Goal: Find specific page/section: Find specific page/section

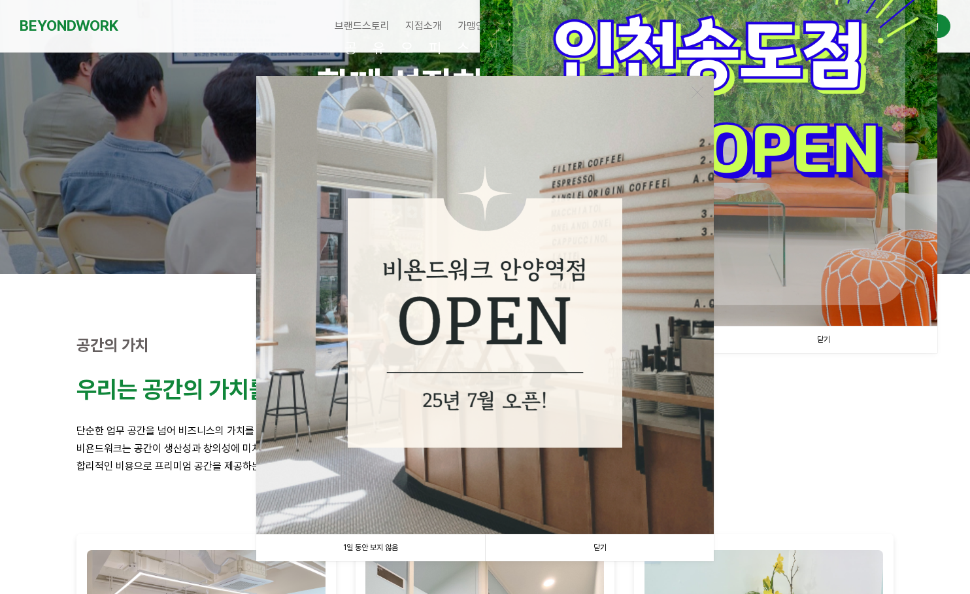
scroll to position [196, 0]
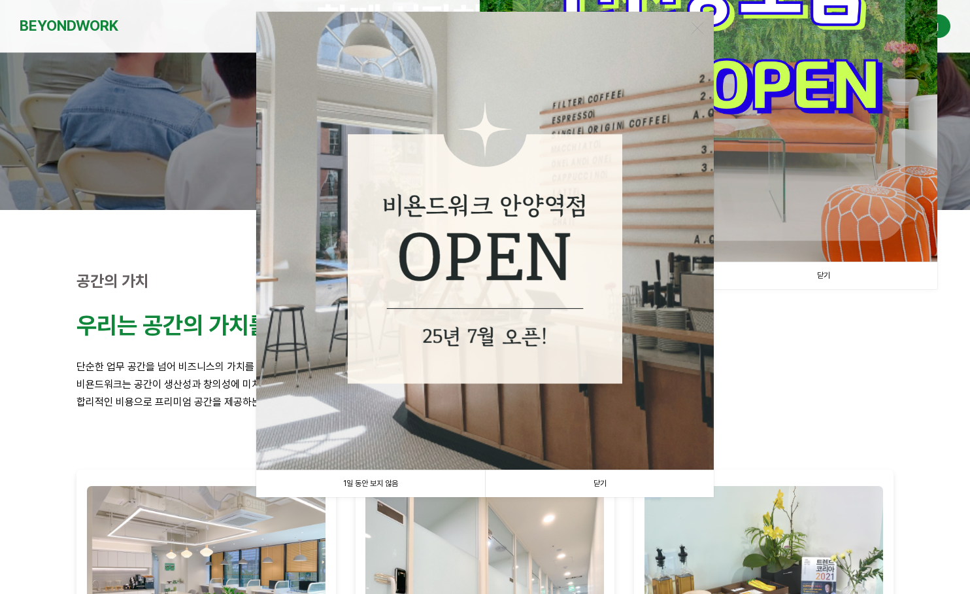
click at [384, 483] on link "1일 동안 보지 않음" at bounding box center [370, 483] width 229 height 27
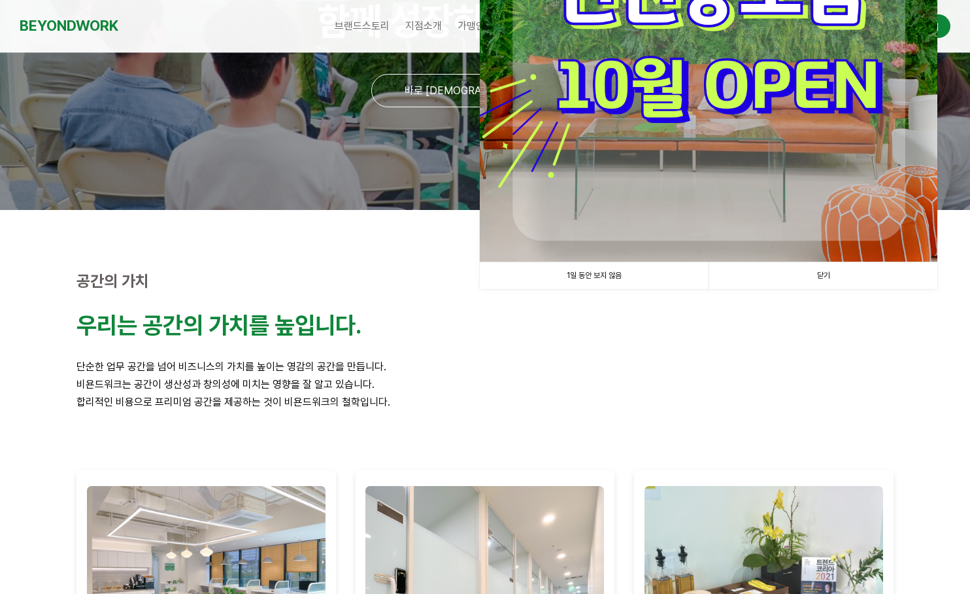
click at [484, 335] on p "우리는 공간의 가치를 높입니다." at bounding box center [484, 325] width 817 height 28
click at [606, 274] on link "1일 동안 보지 않음" at bounding box center [594, 275] width 229 height 27
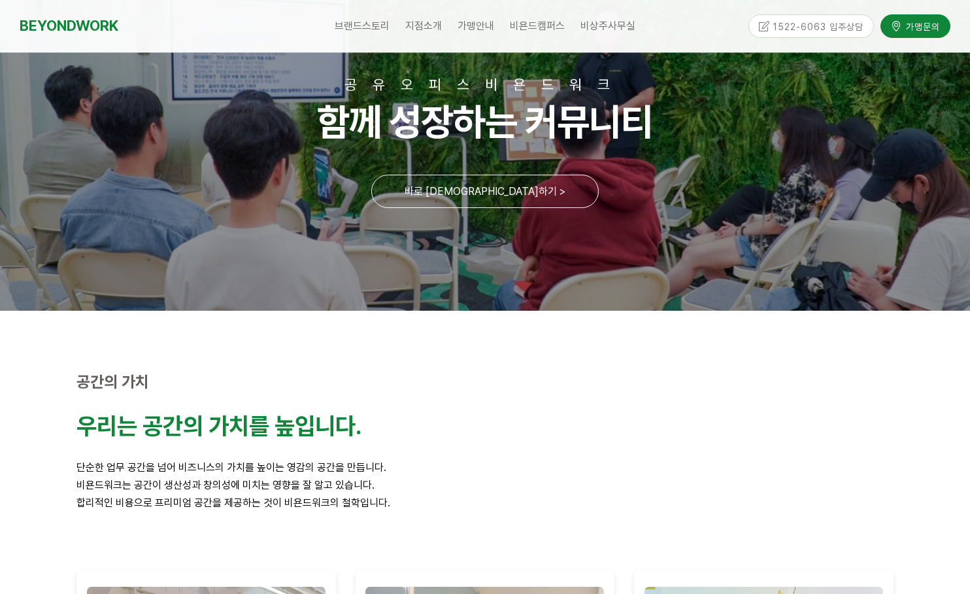
scroll to position [0, 0]
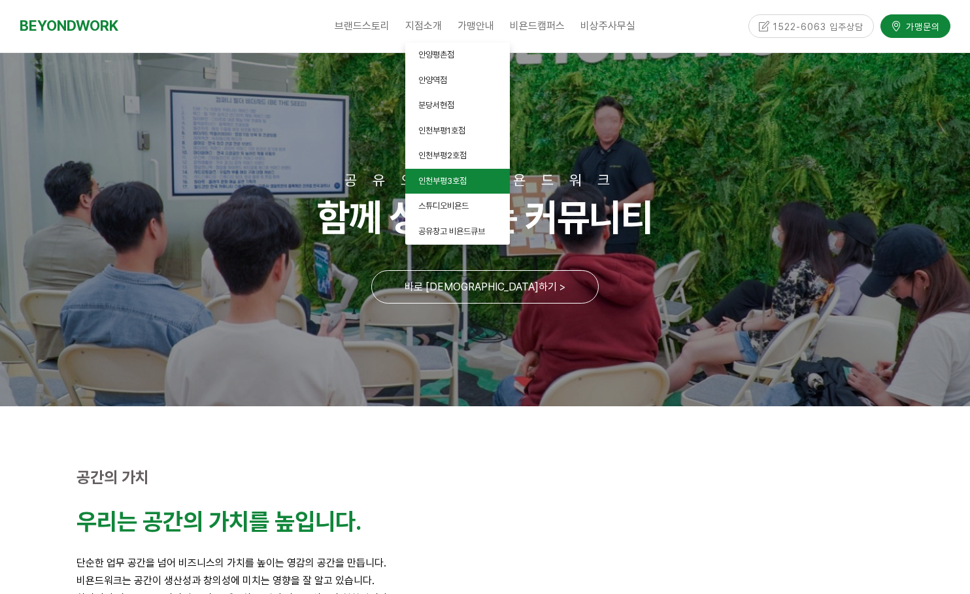
click at [464, 188] on link "인천부평3호점" at bounding box center [457, 181] width 105 height 25
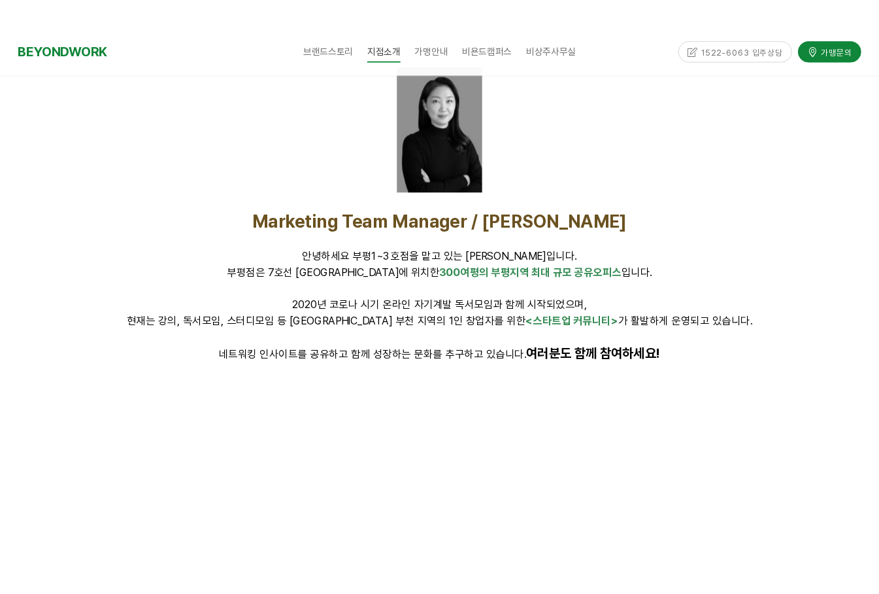
scroll to position [145, 0]
